Goal: Information Seeking & Learning: Learn about a topic

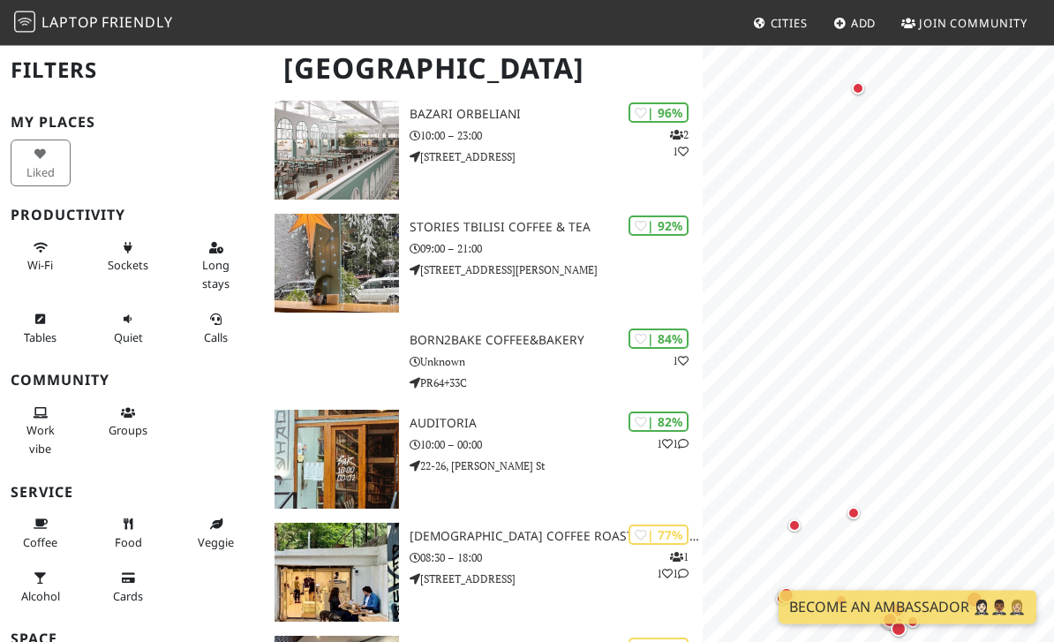
scroll to position [151, 0]
click at [545, 230] on h3 "Stories Tbilisi Coffee & Tea" at bounding box center [556, 227] width 293 height 15
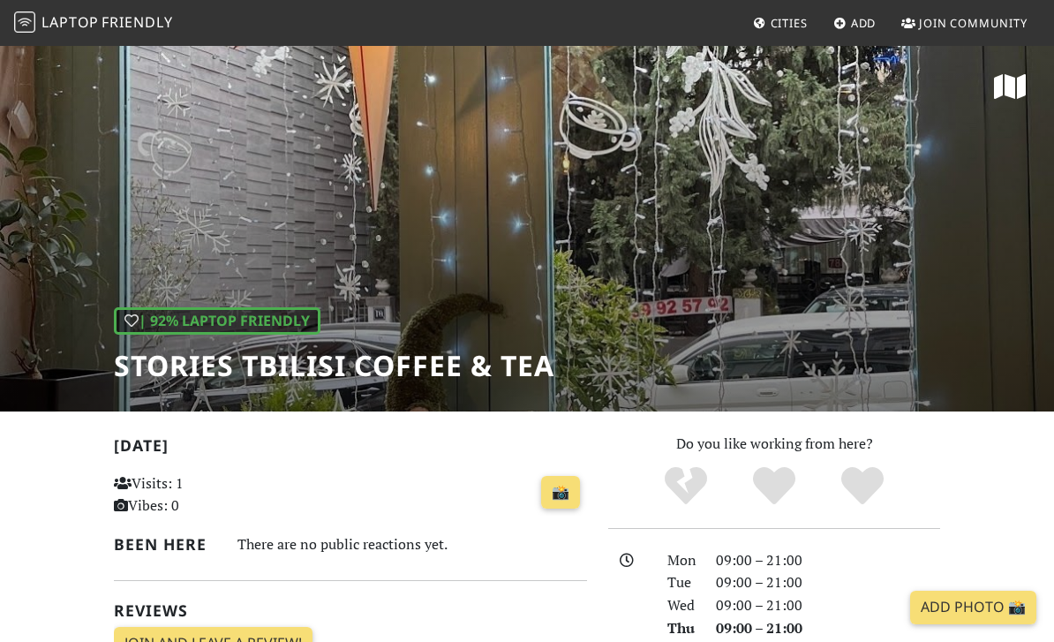
click at [623, 220] on div "| 92% Laptop Friendly Stories Tbilisi Coffee & Tea" at bounding box center [527, 227] width 1054 height 367
click at [737, 196] on div "| 92% Laptop Friendly Stories Tbilisi Coffee & Tea" at bounding box center [527, 227] width 1054 height 367
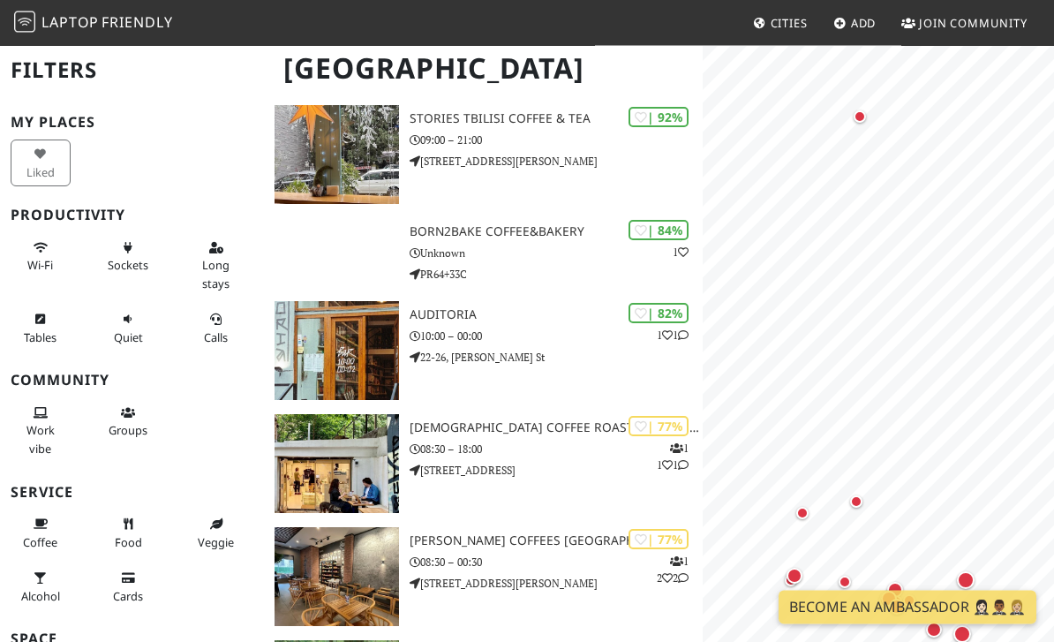
scroll to position [260, 0]
click at [472, 317] on h3 "Auditoria" at bounding box center [556, 314] width 293 height 15
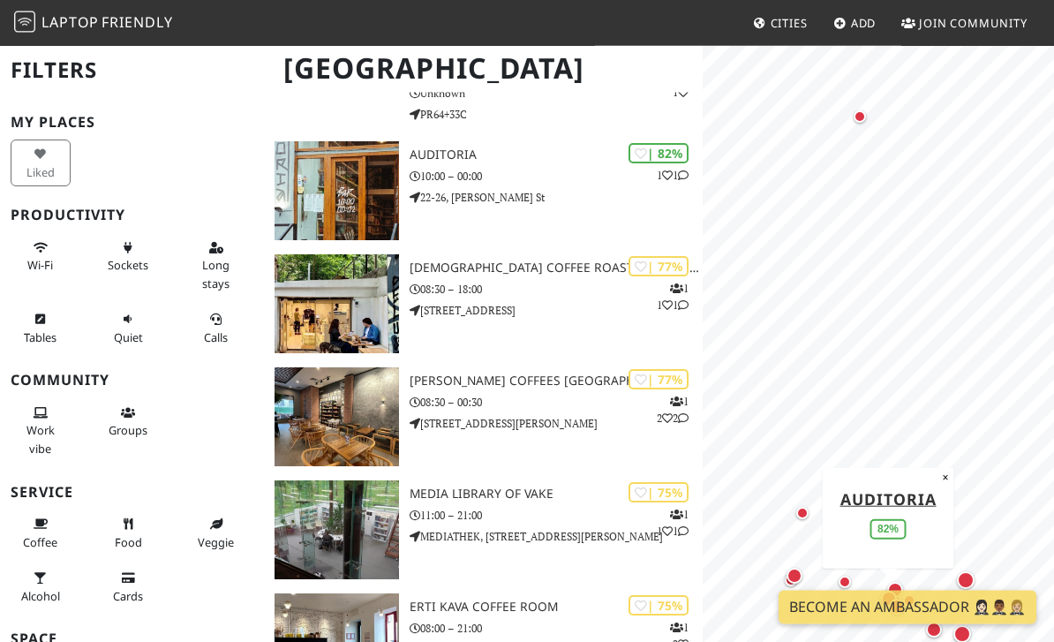
scroll to position [419, 0]
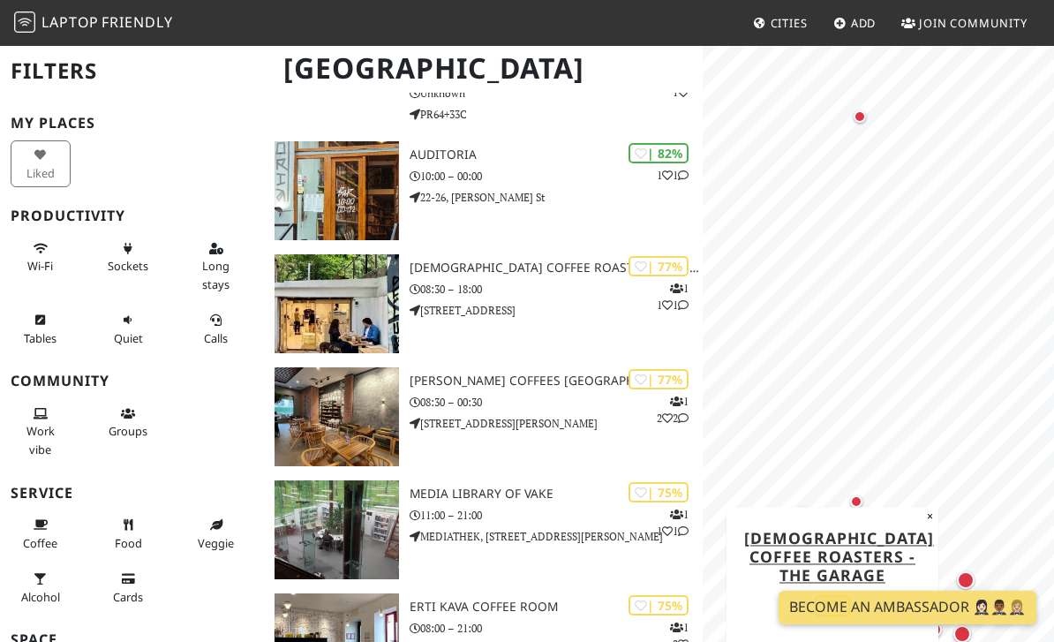
click at [571, 266] on h3 "Shavi Coffee Roasters - The Garage" at bounding box center [556, 267] width 293 height 15
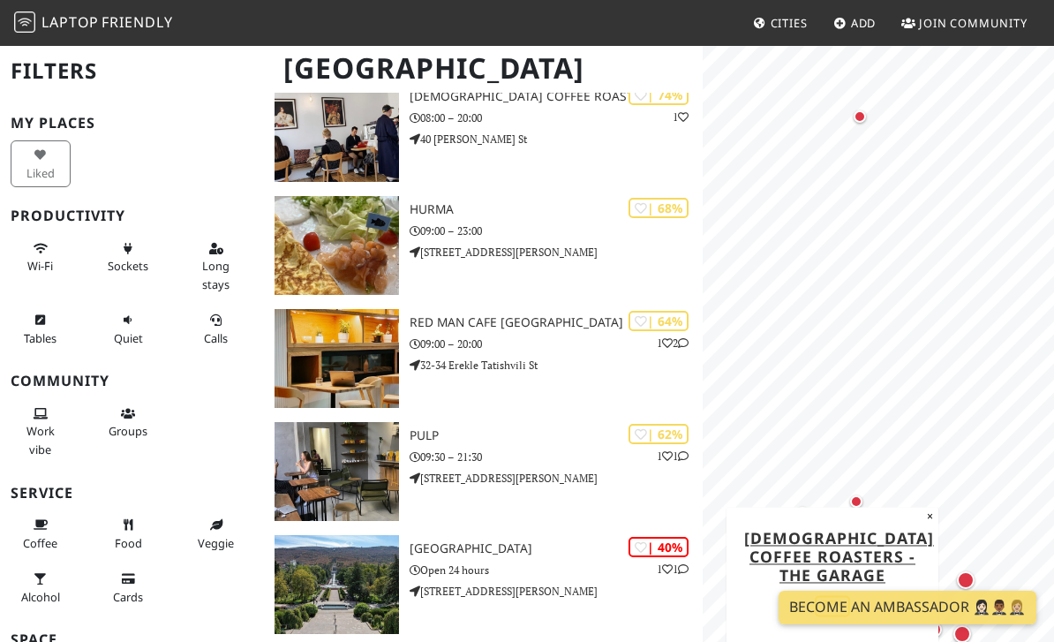
scroll to position [1126, 0]
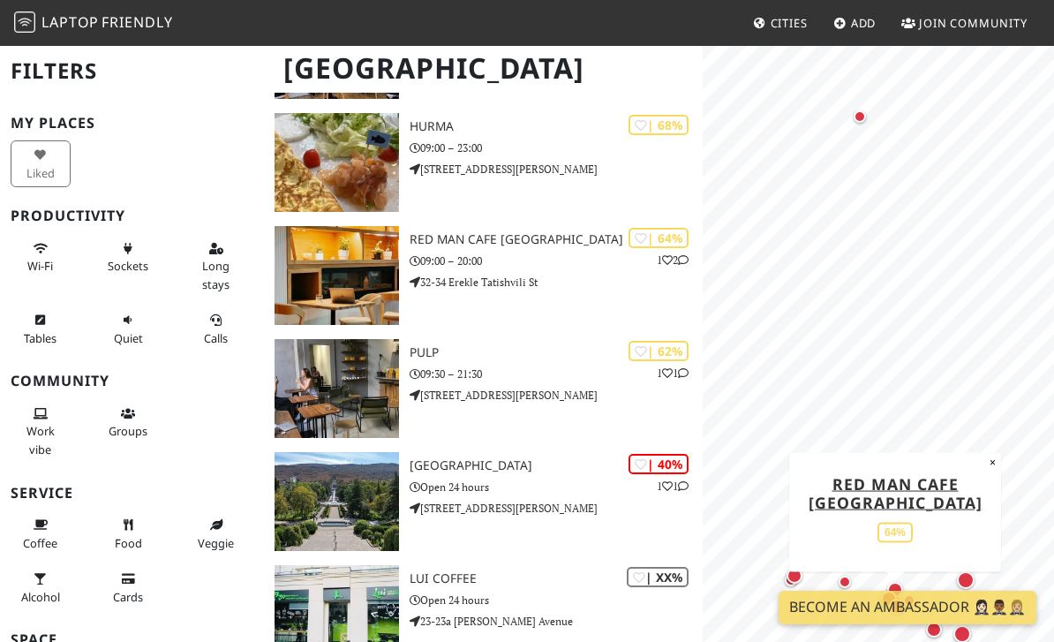
click at [524, 242] on h3 "Red Man Cafe Tbilisi" at bounding box center [556, 239] width 293 height 15
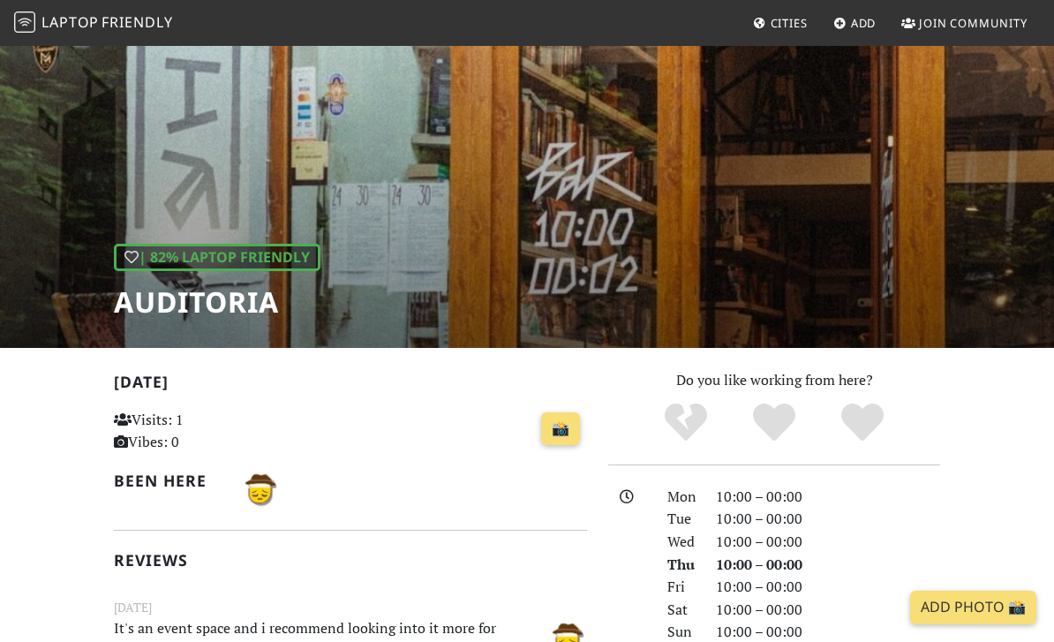
scroll to position [63, 0]
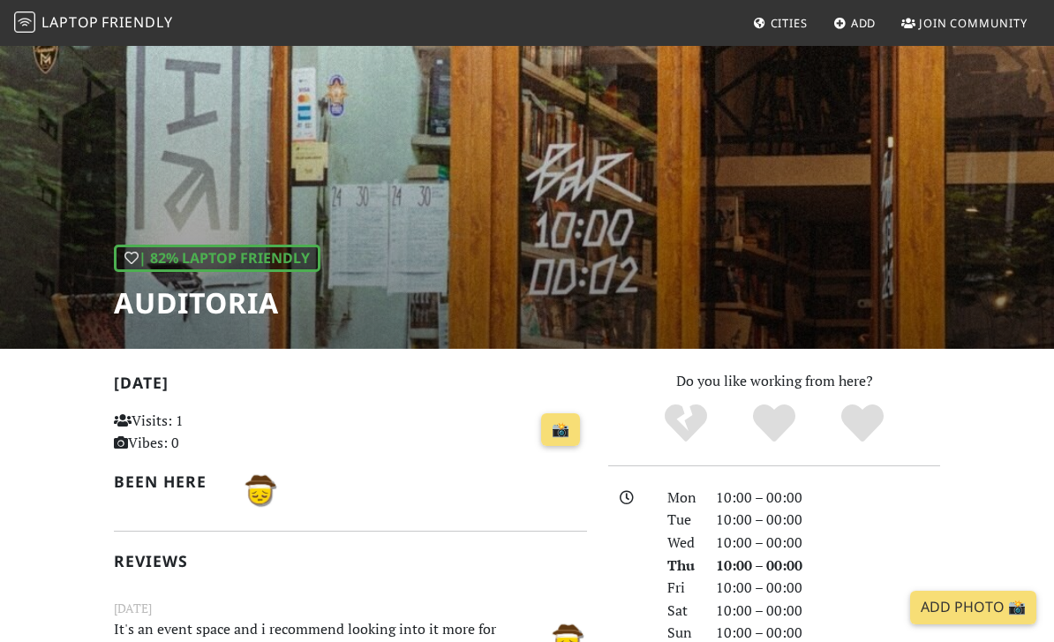
click at [628, 216] on div "| 82% Laptop Friendly Auditoria" at bounding box center [527, 164] width 1054 height 367
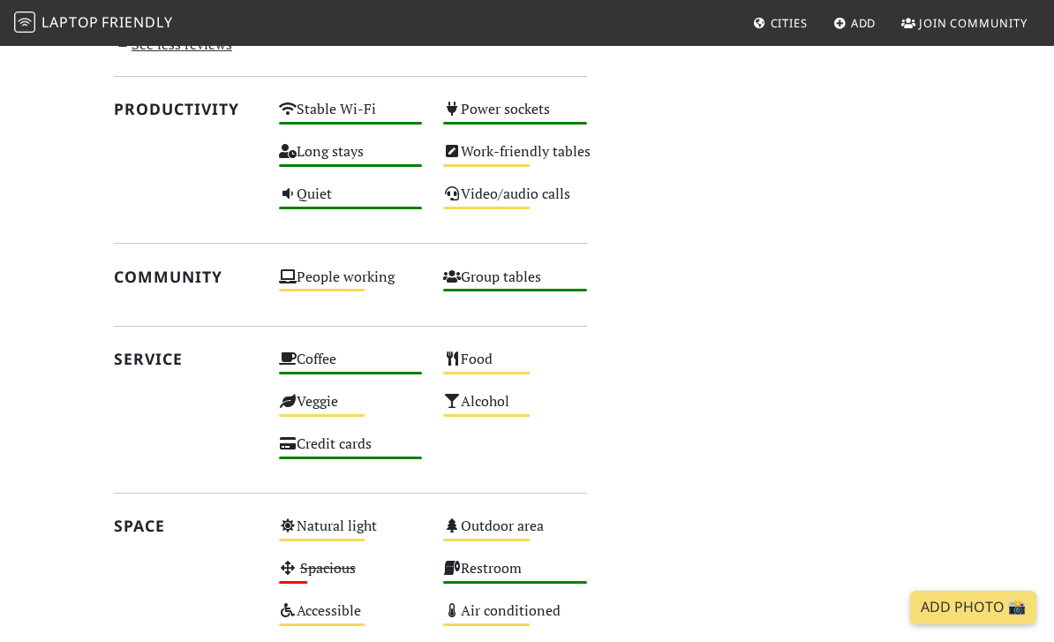
scroll to position [876, 0]
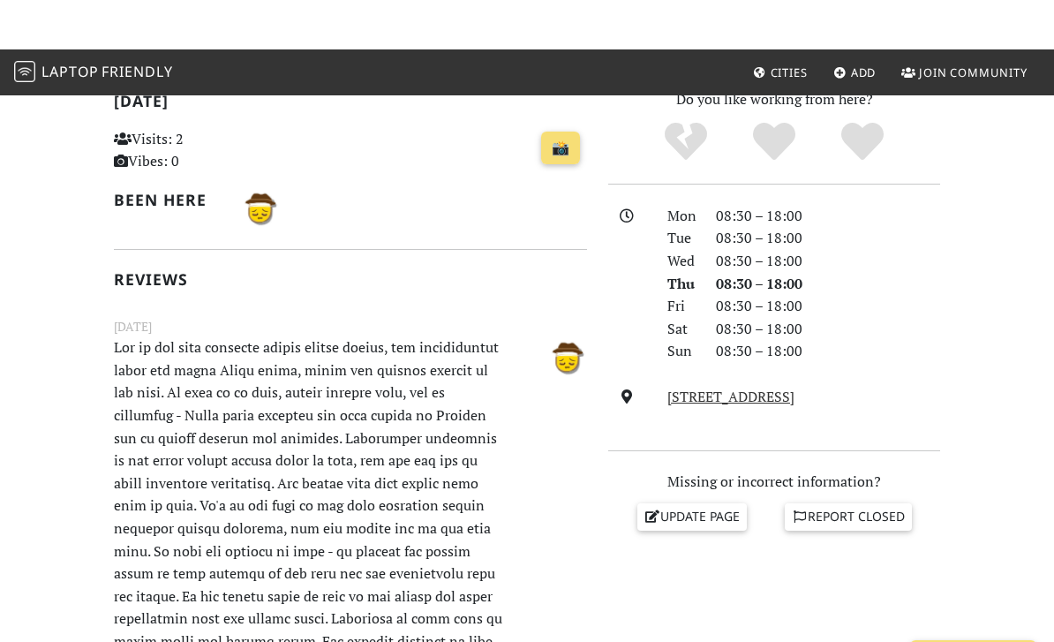
scroll to position [271, 0]
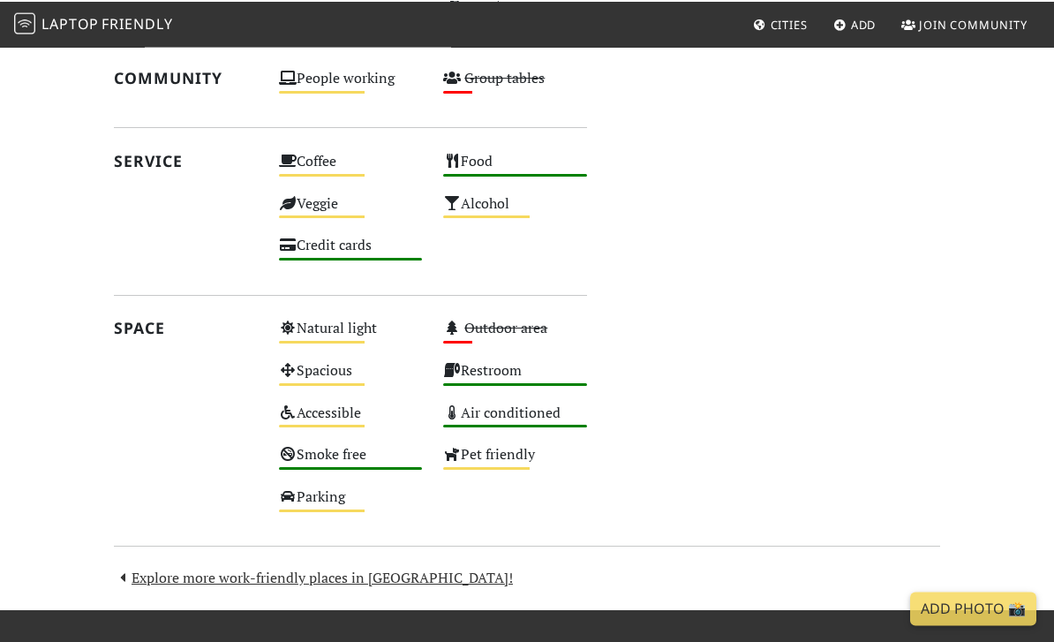
scroll to position [811, 0]
